Goal: Information Seeking & Learning: Learn about a topic

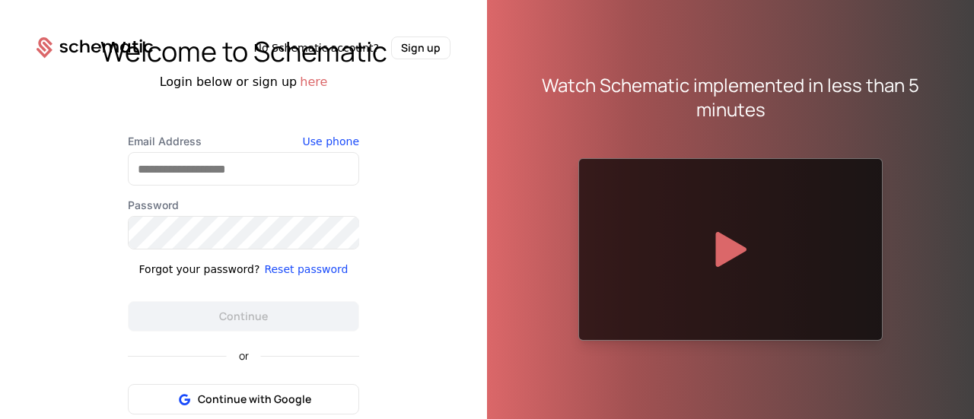
scroll to position [83, 0]
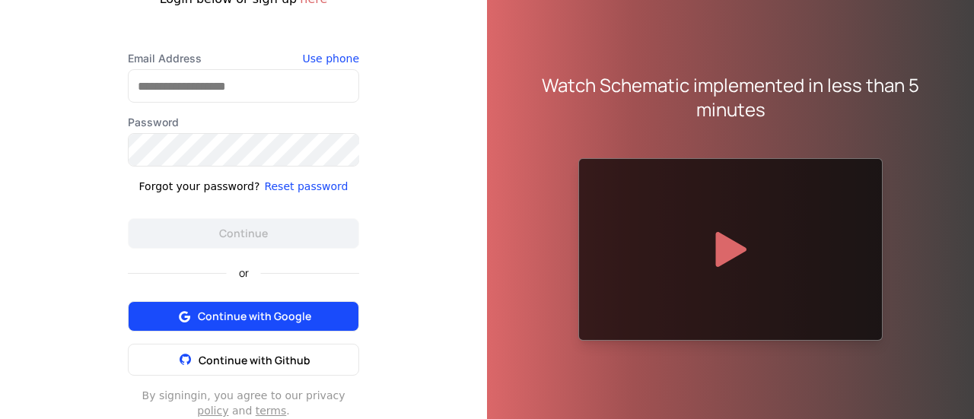
click at [250, 323] on span "Continue with Google" at bounding box center [254, 316] width 113 height 15
